Goal: Task Accomplishment & Management: Manage account settings

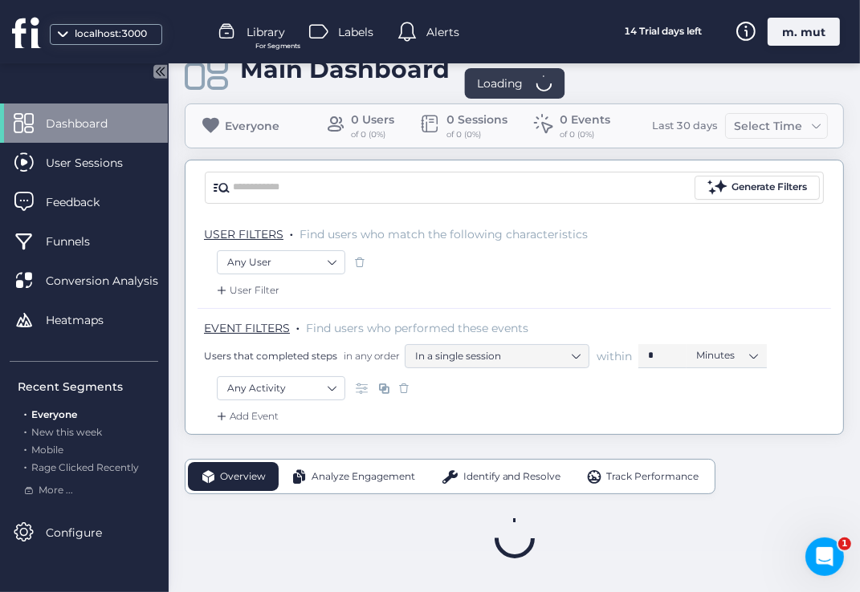
scroll to position [42, 0]
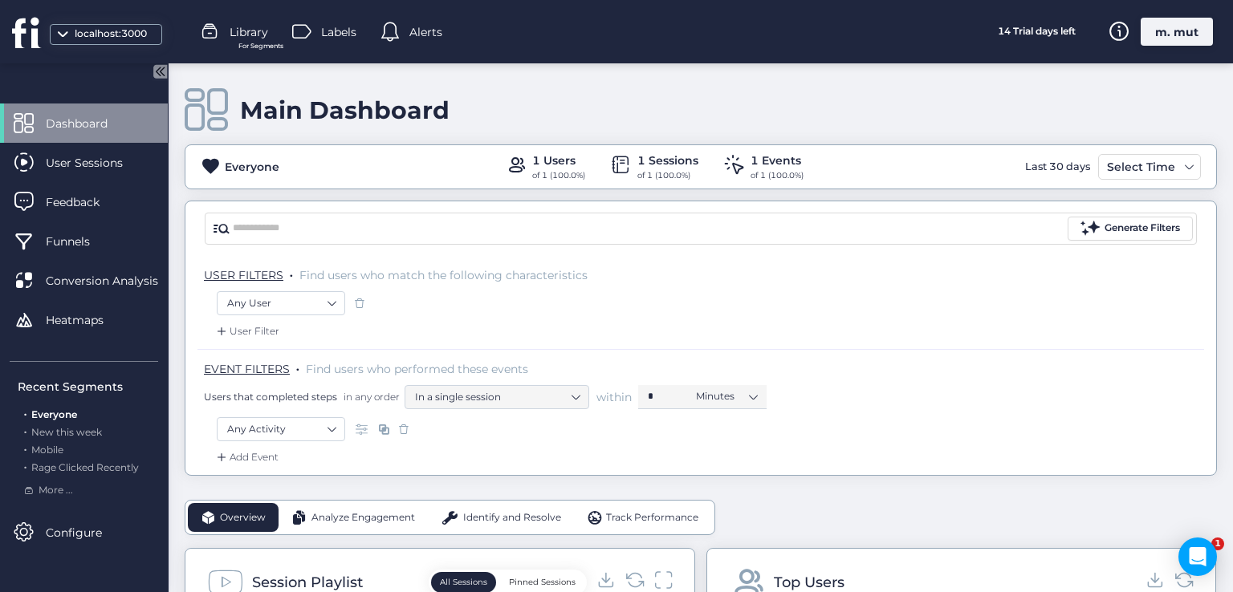
drag, startPoint x: 1175, startPoint y: 42, endPoint x: 1121, endPoint y: 127, distance: 100.7
click at [1173, 42] on div "m. mut" at bounding box center [1177, 32] width 72 height 28
click at [1153, 33] on div "m. mut" at bounding box center [1177, 32] width 72 height 28
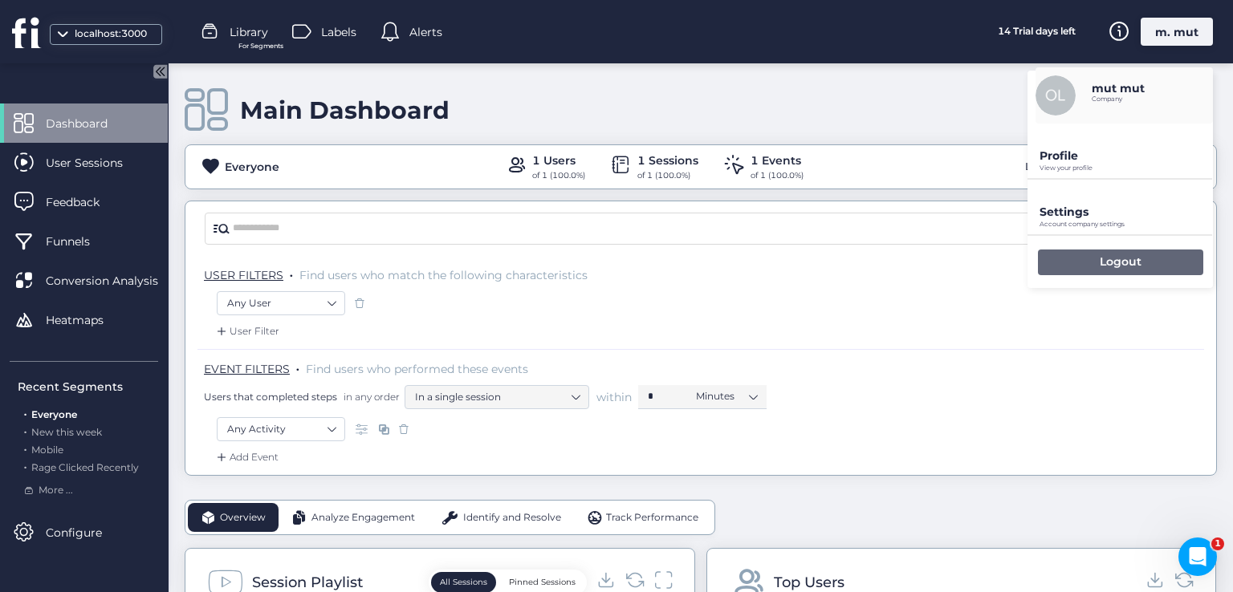
click at [1114, 263] on p "Logout" at bounding box center [1121, 261] width 42 height 14
